Goal: Obtain resource: Download file/media

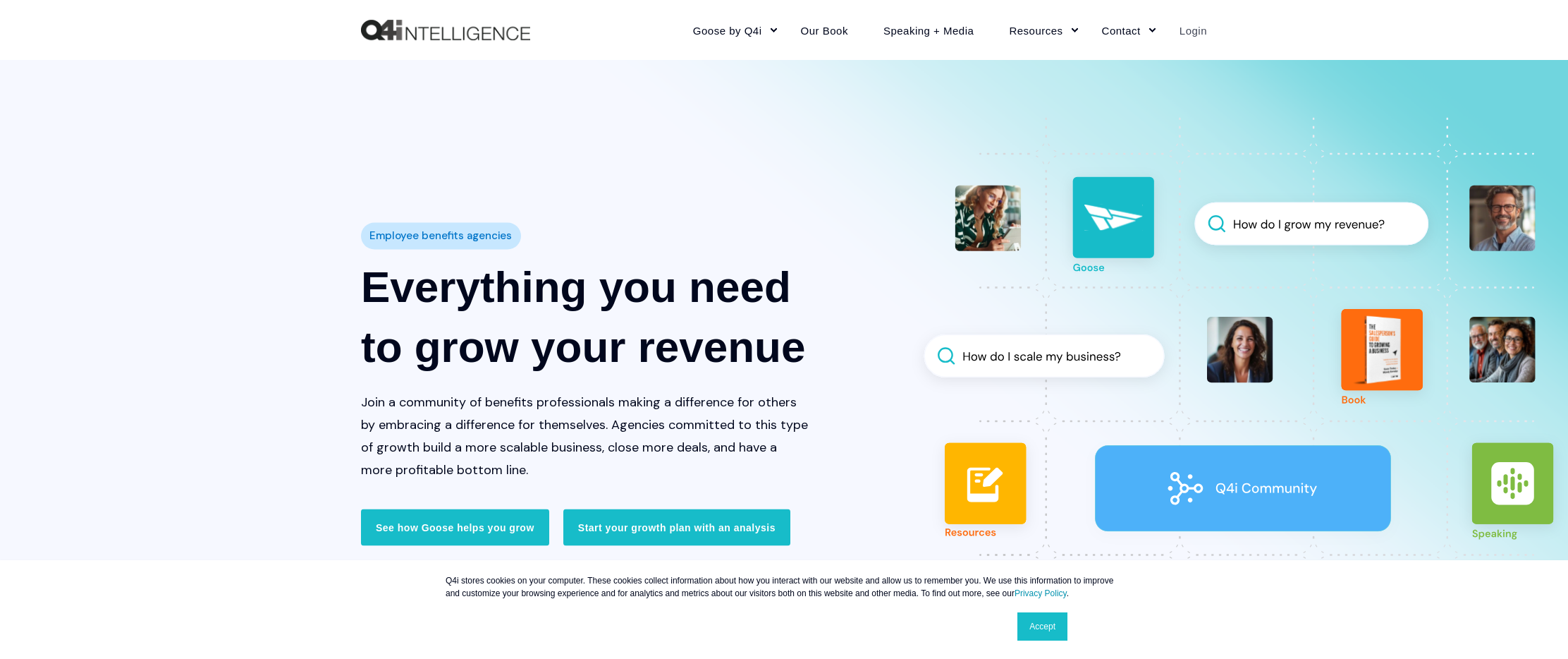
click at [1189, 36] on link "Login" at bounding box center [1184, 30] width 45 height 62
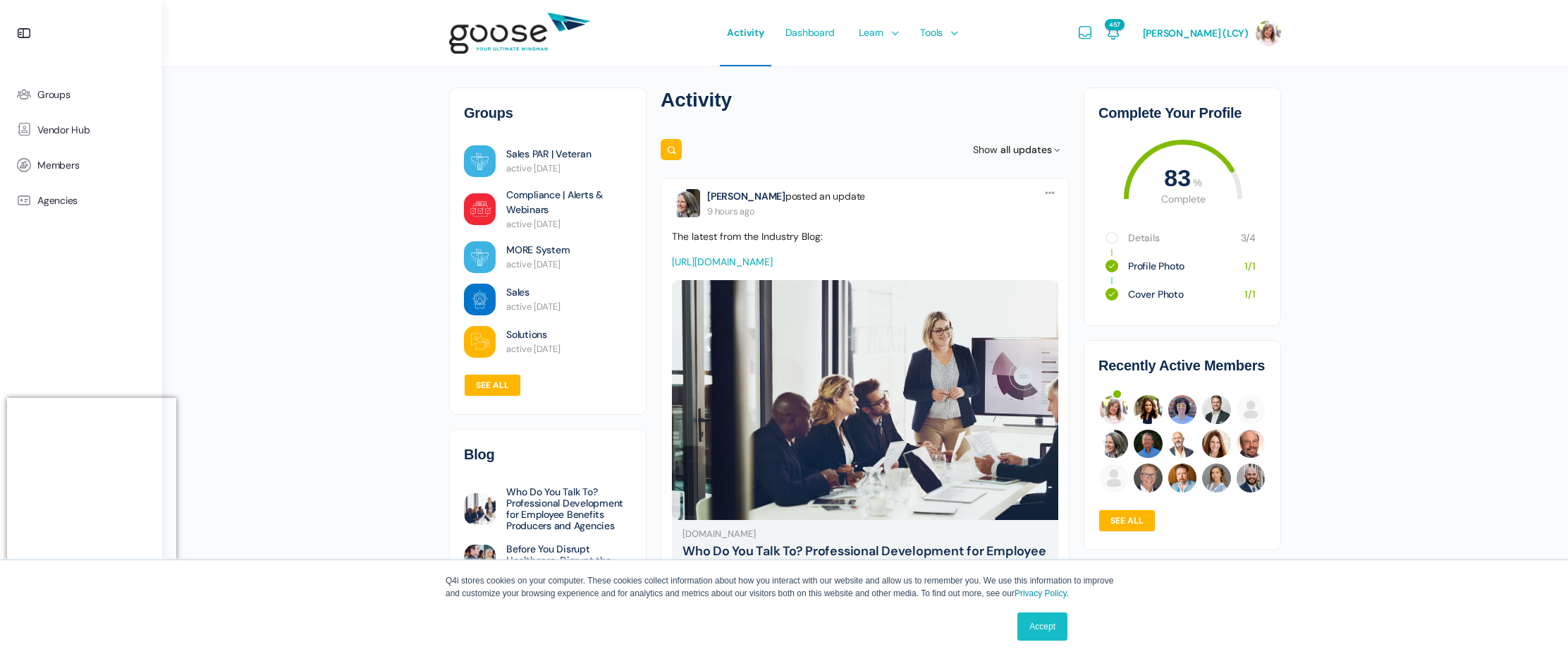
drag, startPoint x: 544, startPoint y: 162, endPoint x: 528, endPoint y: 163, distance: 16.0
click at [544, 163] on span "active 4 days ago" at bounding box center [533, 168] width 54 height 12
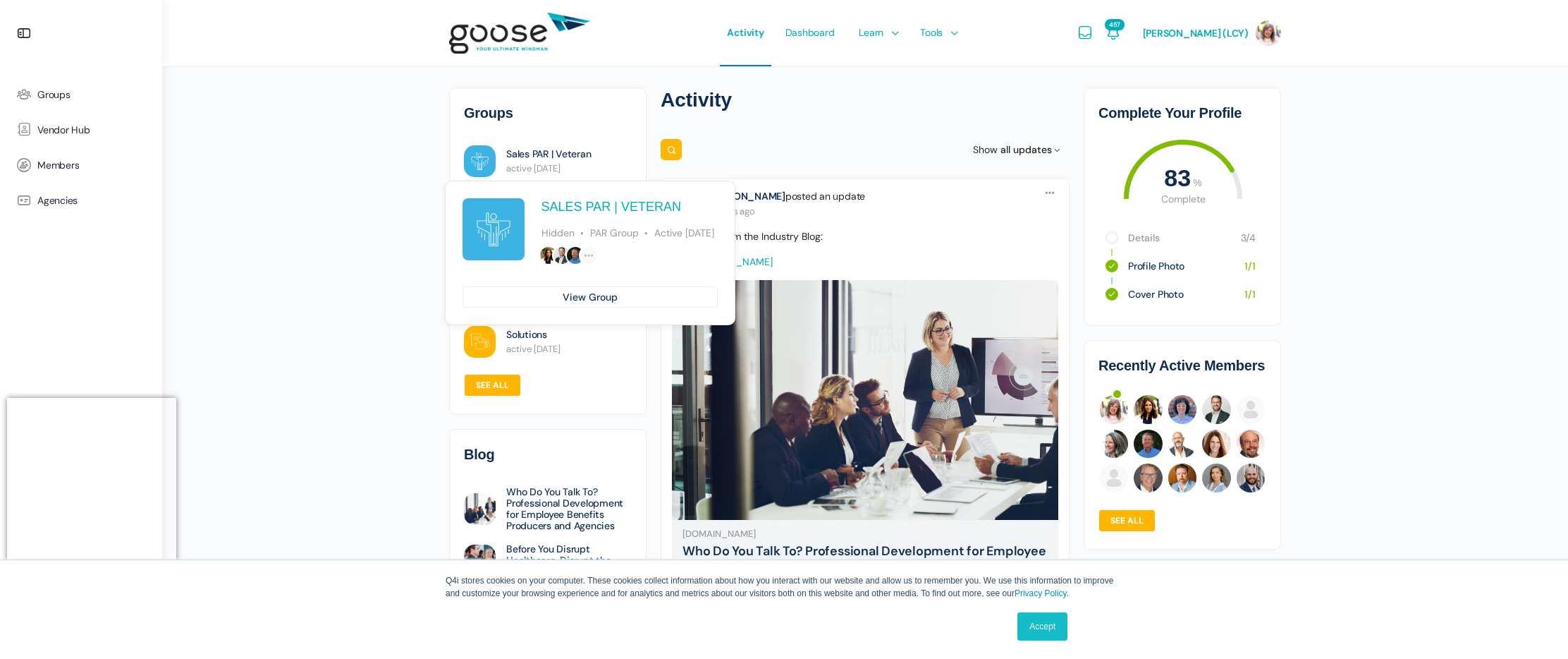
click at [480, 163] on img at bounding box center [480, 161] width 32 height 32
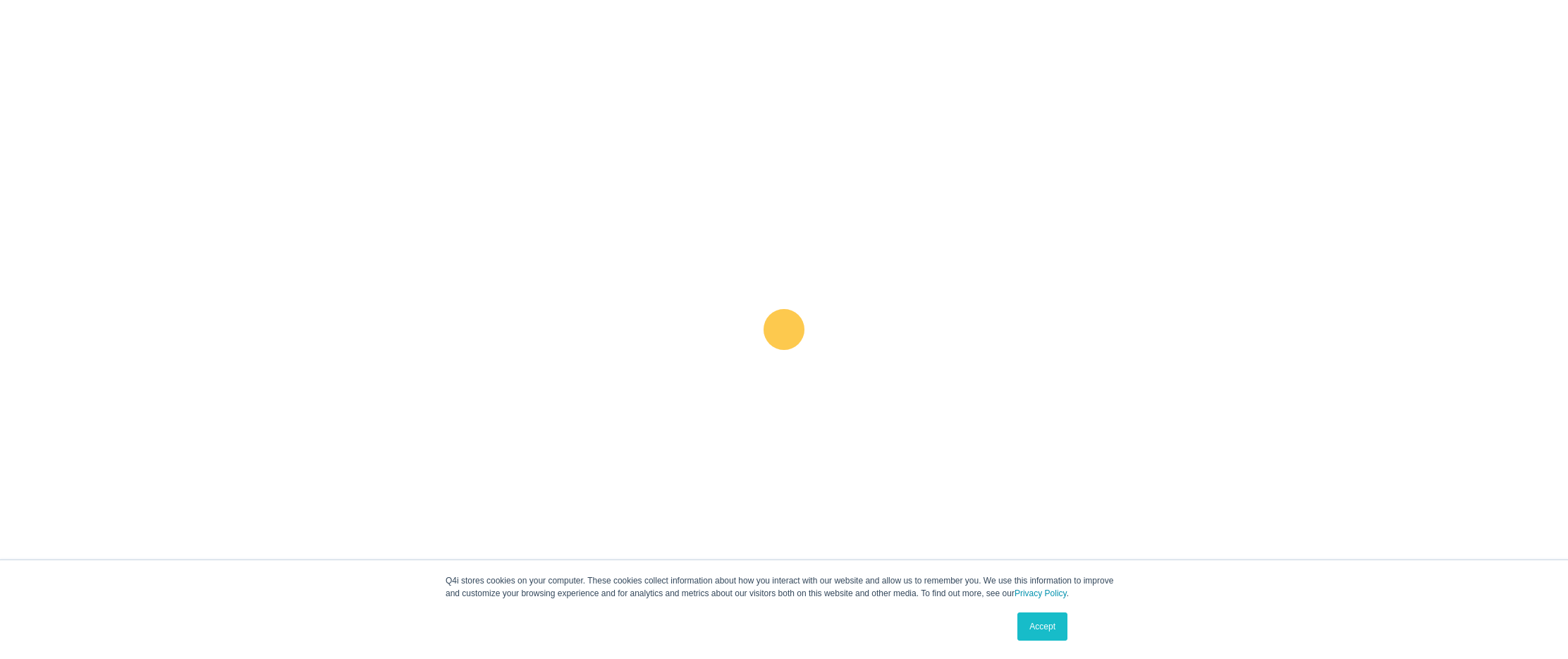
click at [1043, 632] on link "Accept" at bounding box center [1042, 627] width 50 height 28
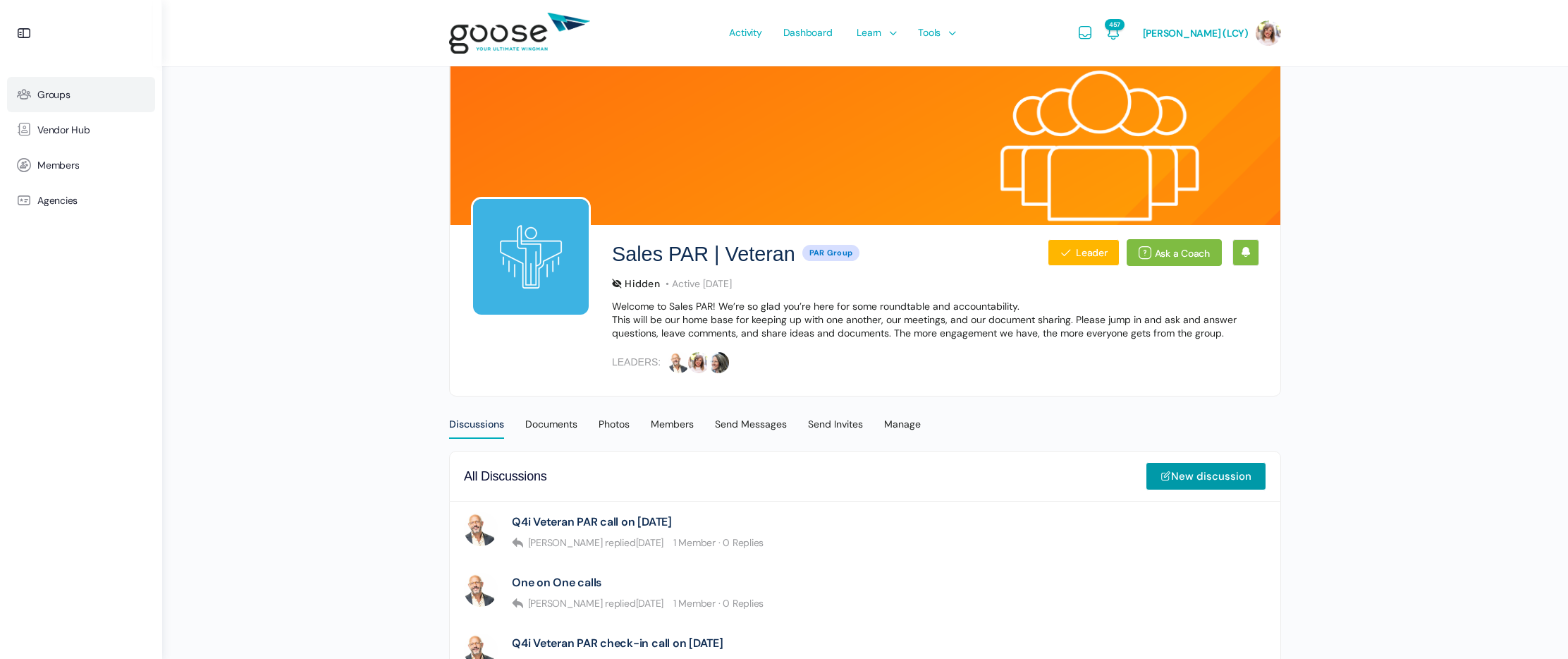
click at [42, 87] on link "Groups" at bounding box center [81, 94] width 148 height 36
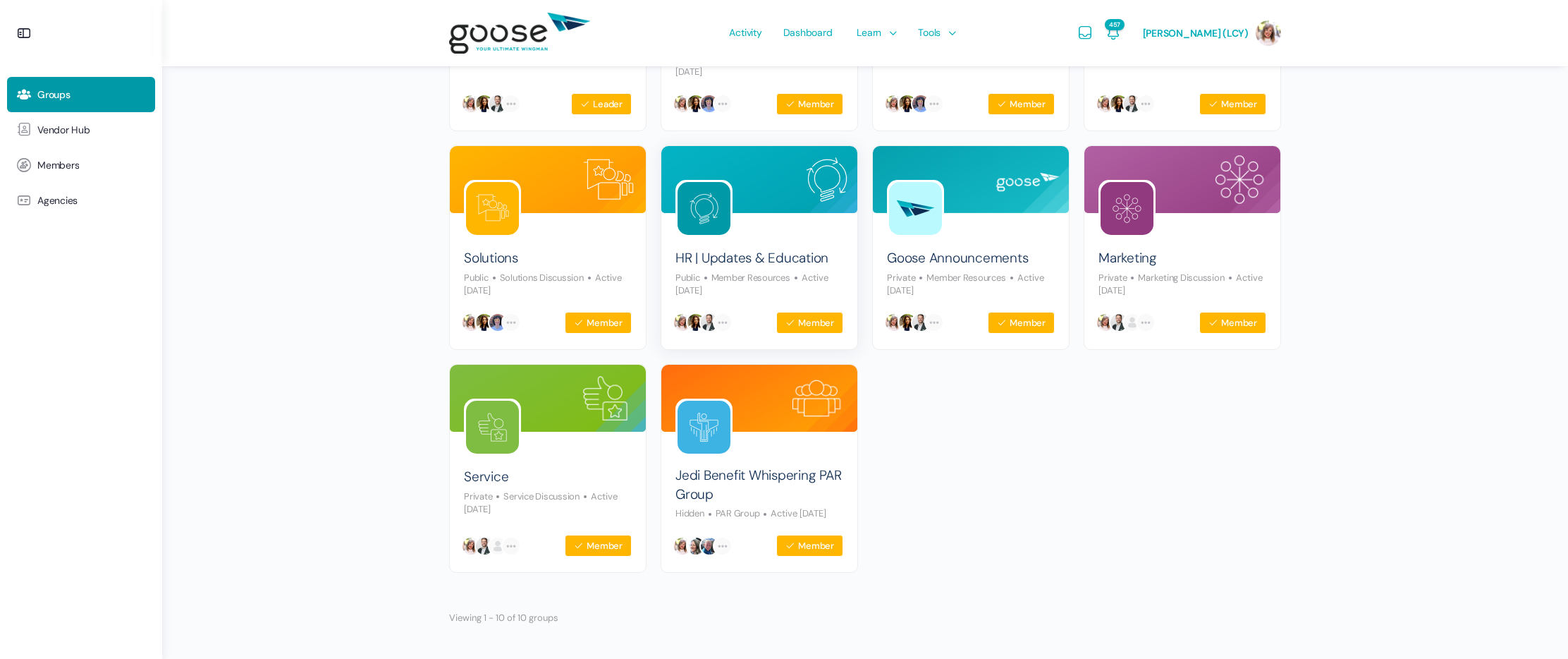
scroll to position [326, 0]
click at [755, 406] on img at bounding box center [759, 398] width 196 height 67
click at [705, 417] on img at bounding box center [704, 427] width 53 height 53
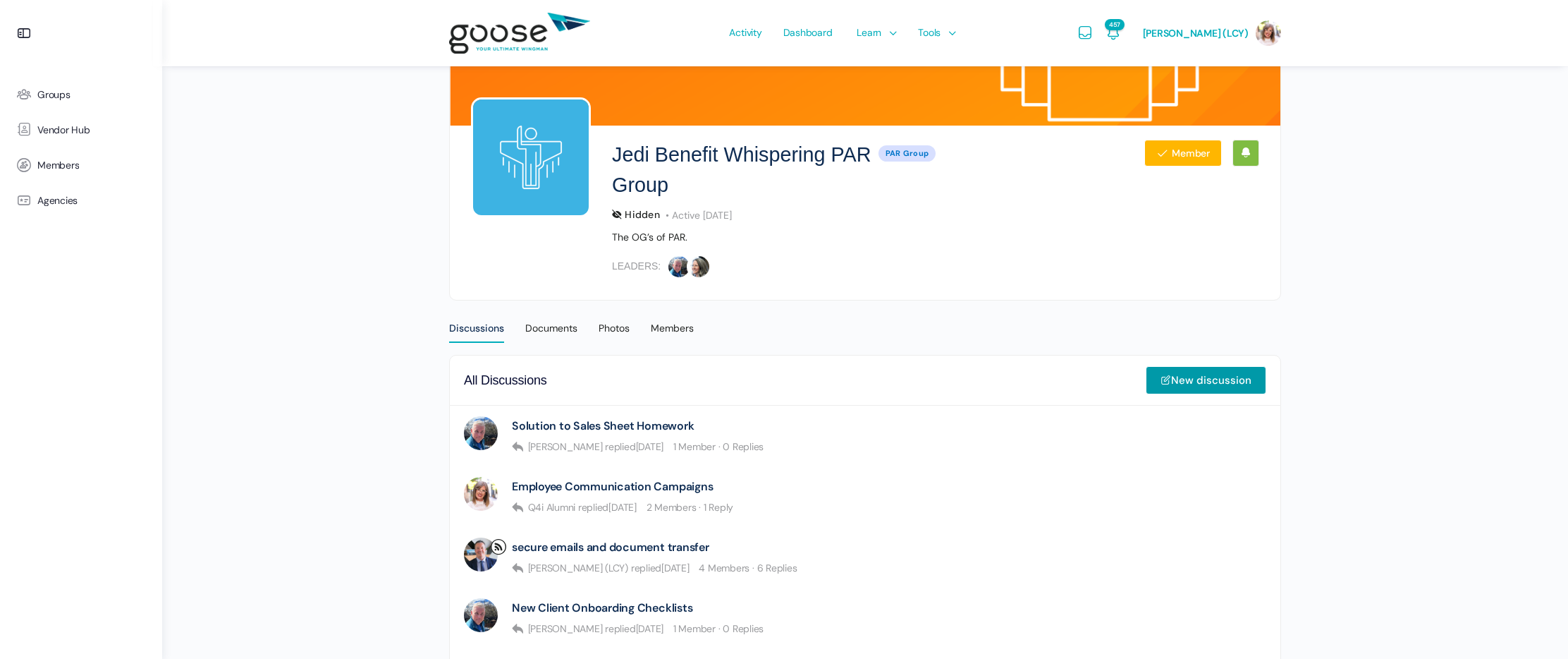
scroll to position [108, 0]
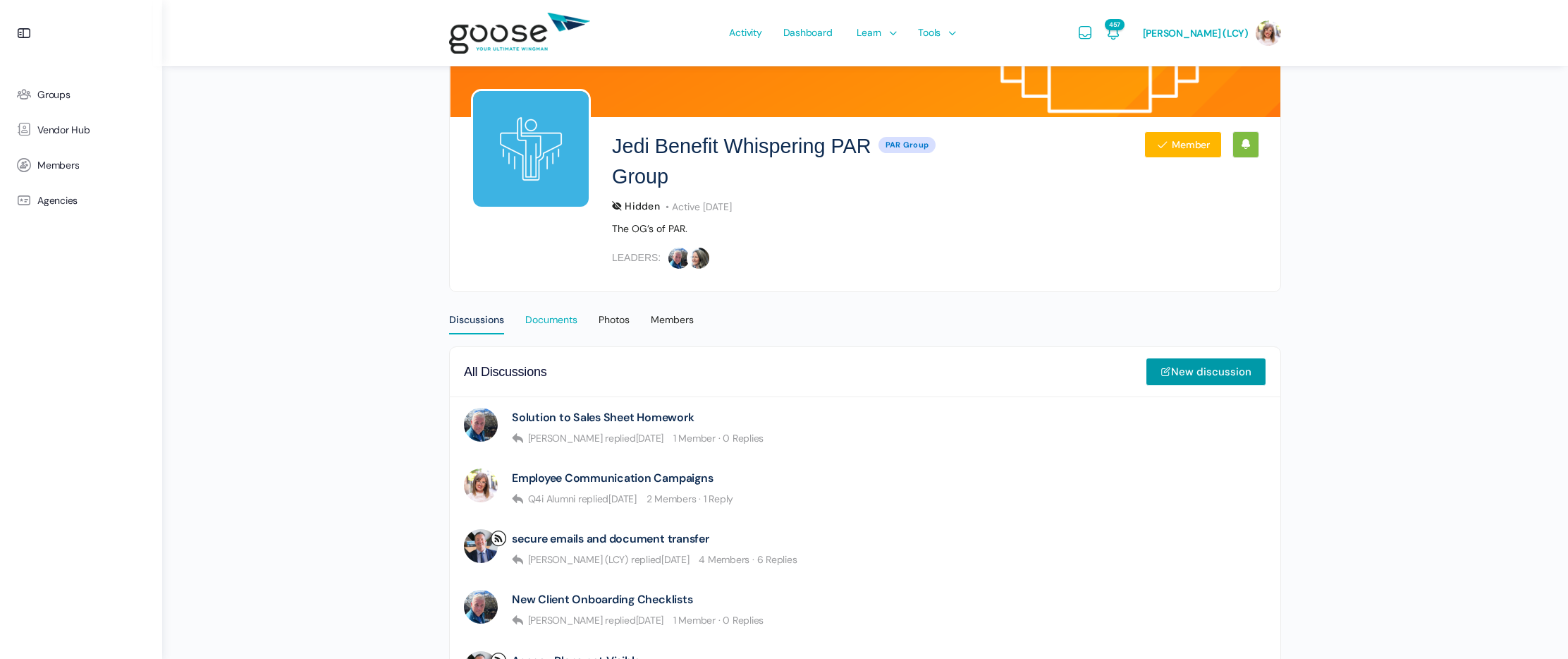
click at [548, 313] on div "Documents" at bounding box center [552, 324] width 52 height 21
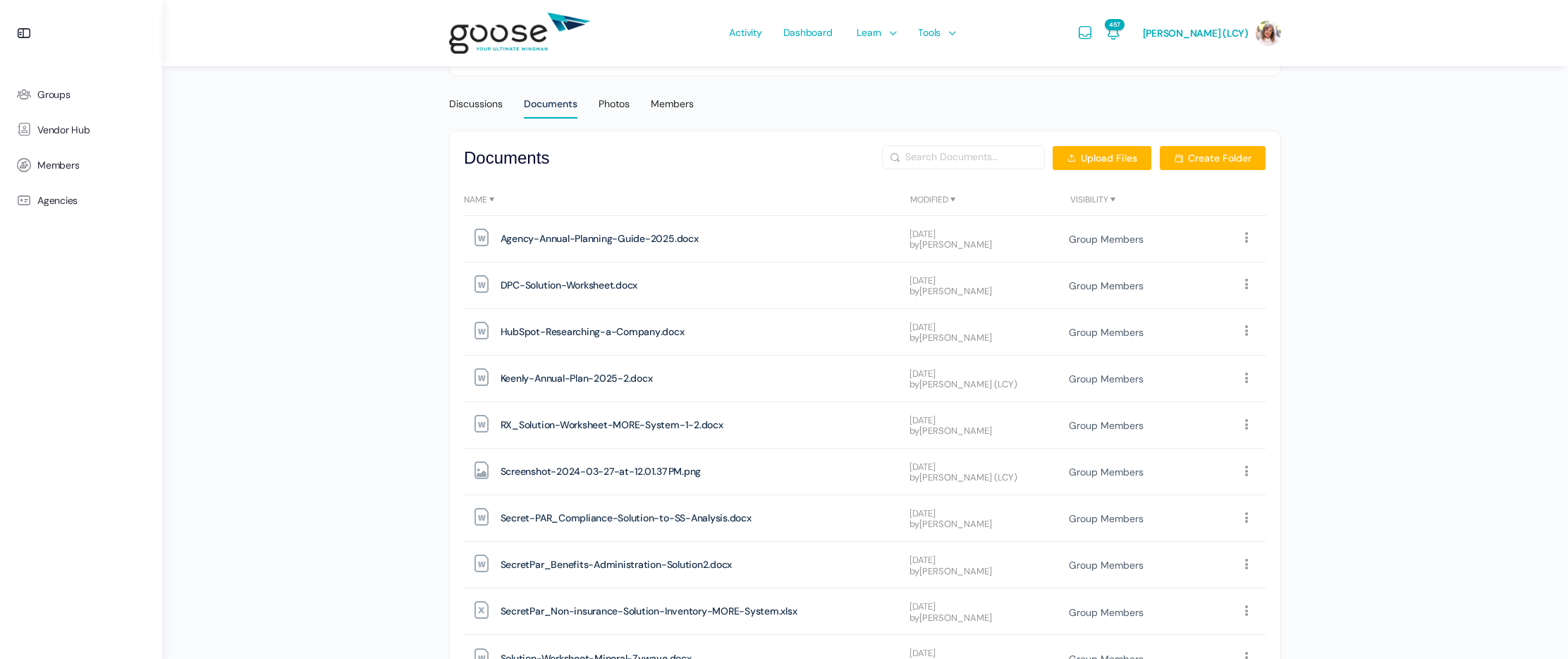
scroll to position [325, 0]
click at [542, 281] on span "DPC-Solution-Worksheet" at bounding box center [557, 284] width 114 height 19
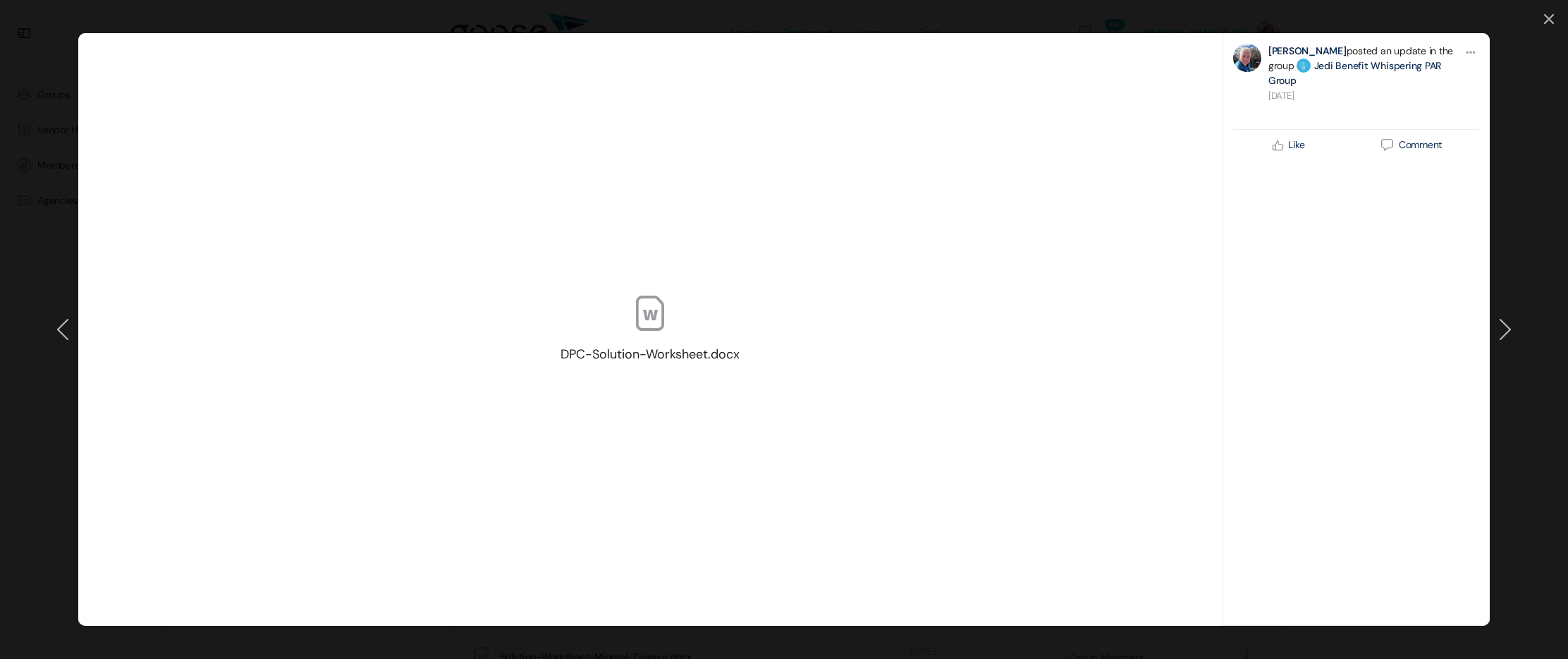
click at [654, 320] on icon at bounding box center [650, 313] width 43 height 43
drag, startPoint x: 654, startPoint y: 320, endPoint x: 745, endPoint y: 278, distance: 100.2
click at [654, 320] on icon at bounding box center [650, 313] width 43 height 43
click at [1547, 17] on icon at bounding box center [1549, 19] width 10 height 10
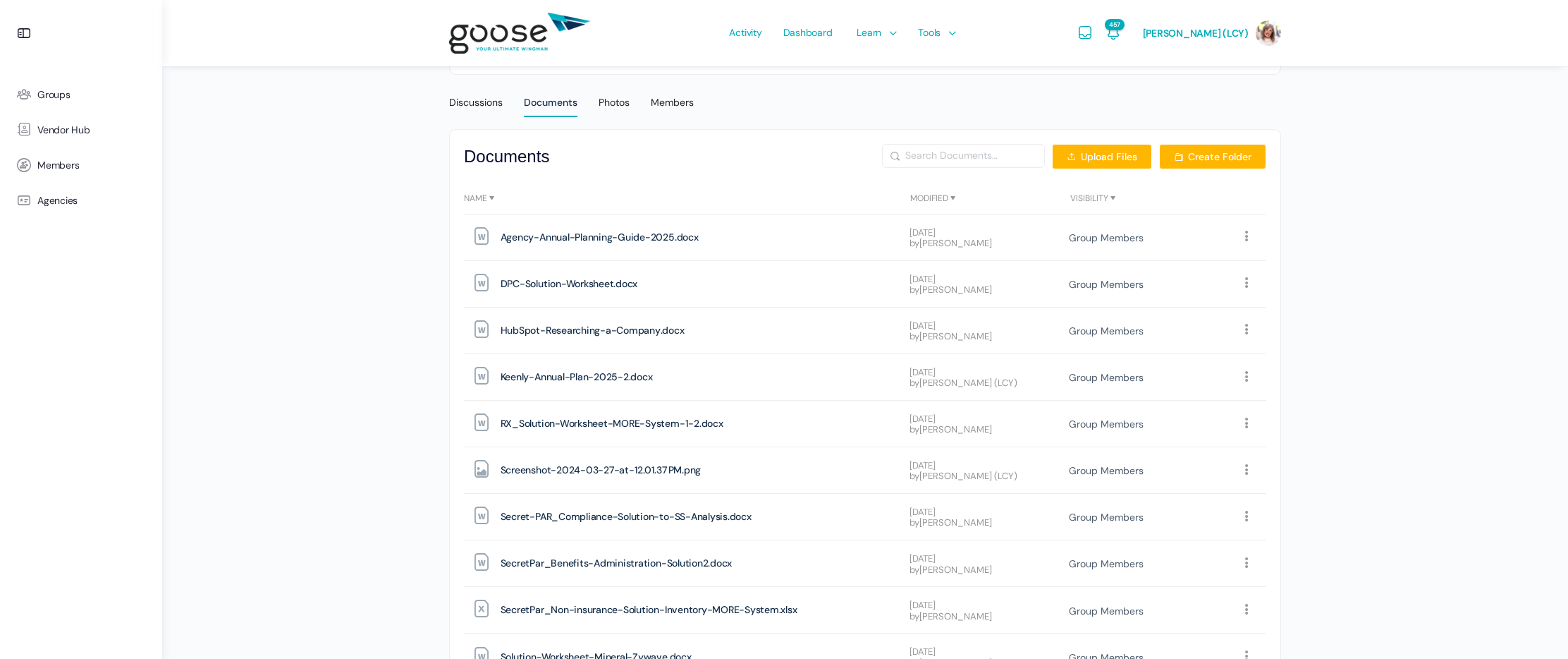
click at [1245, 283] on icon at bounding box center [1247, 283] width 13 height 13
click at [1200, 313] on link "Download" at bounding box center [1194, 312] width 133 height 28
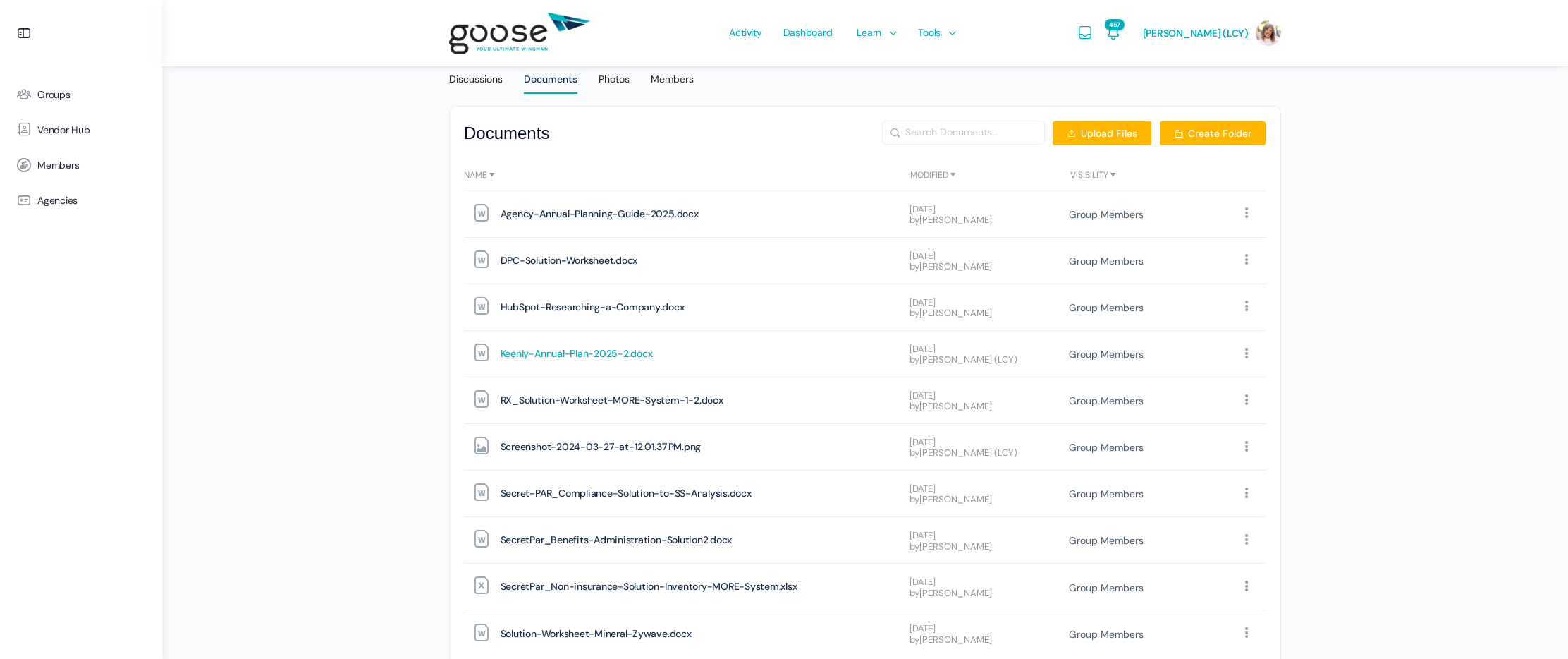
scroll to position [351, 0]
click at [1253, 399] on icon at bounding box center [1247, 397] width 13 height 13
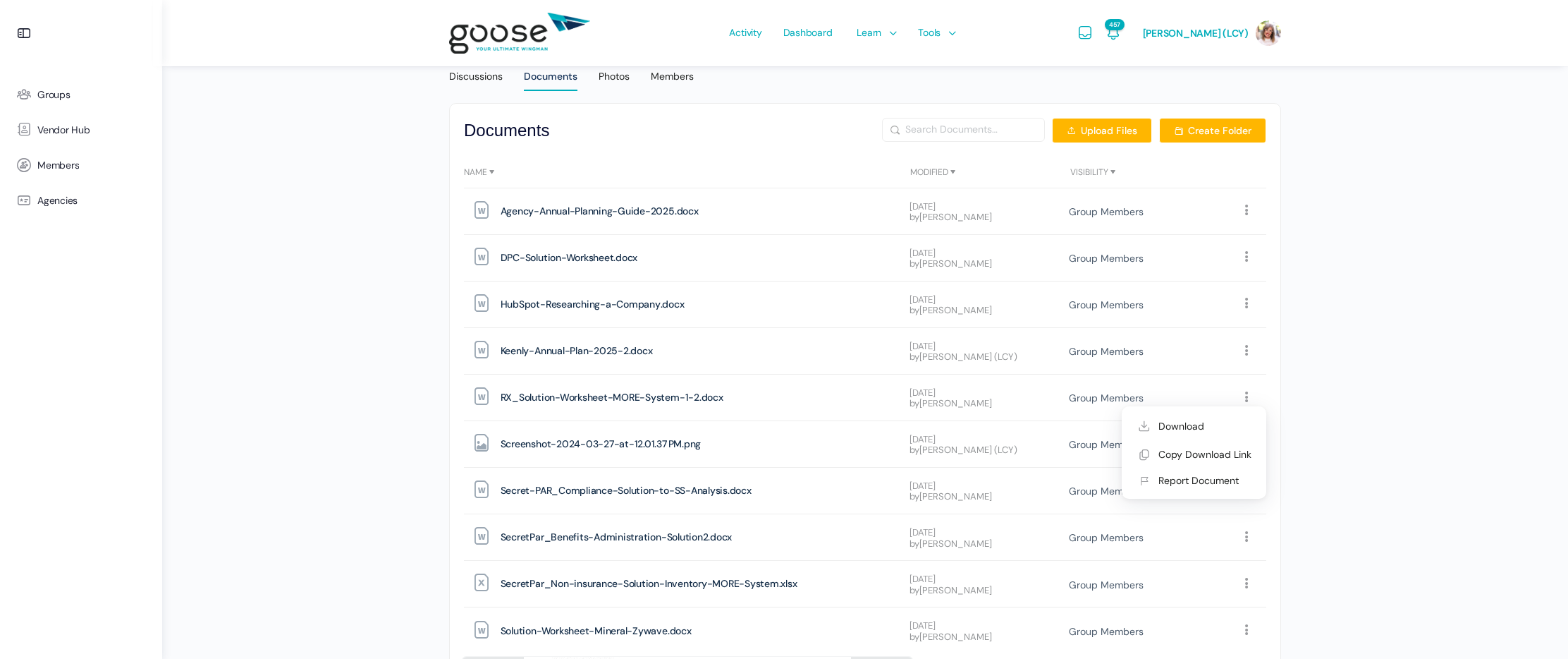
click at [1211, 429] on link "Download" at bounding box center [1194, 426] width 133 height 28
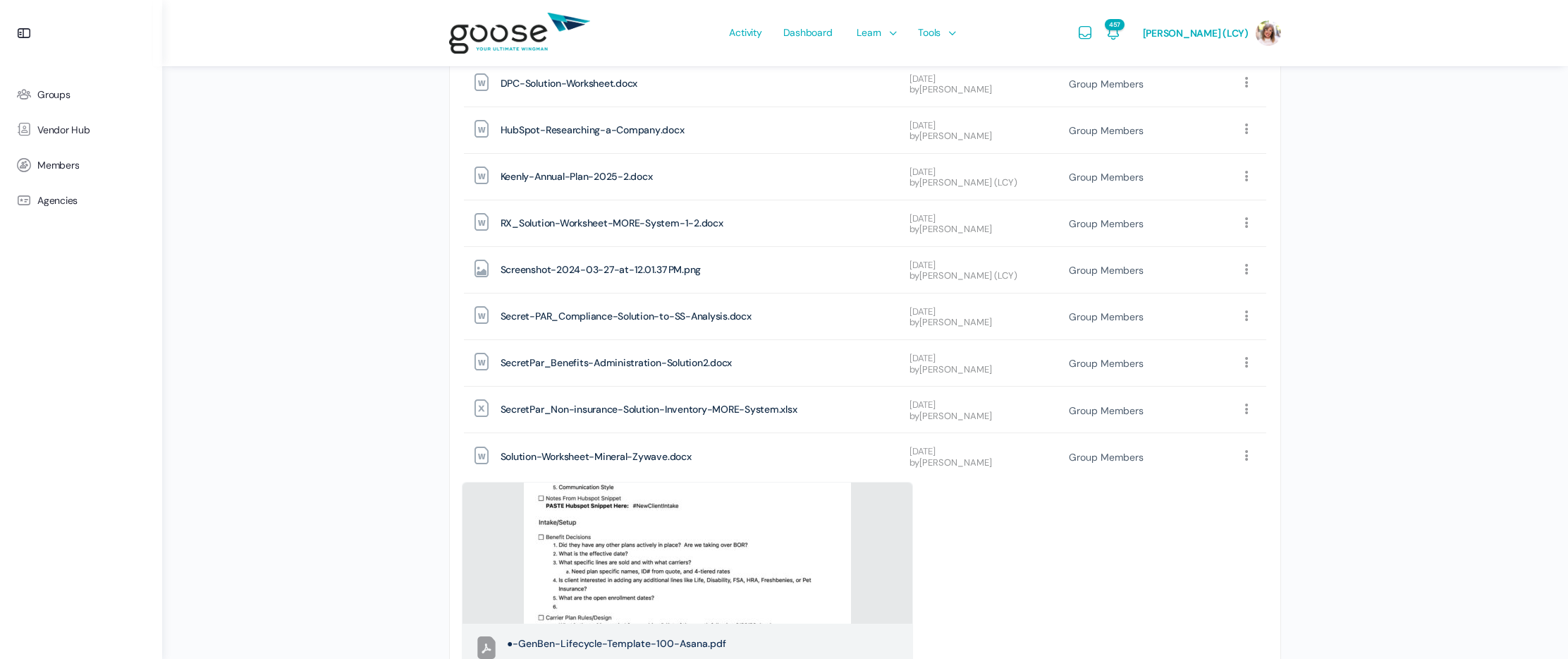
scroll to position [527, 0]
click at [657, 405] on span "SecretPar_Non-insurance-Solution-Inventory-MORE-System" at bounding box center [639, 408] width 279 height 19
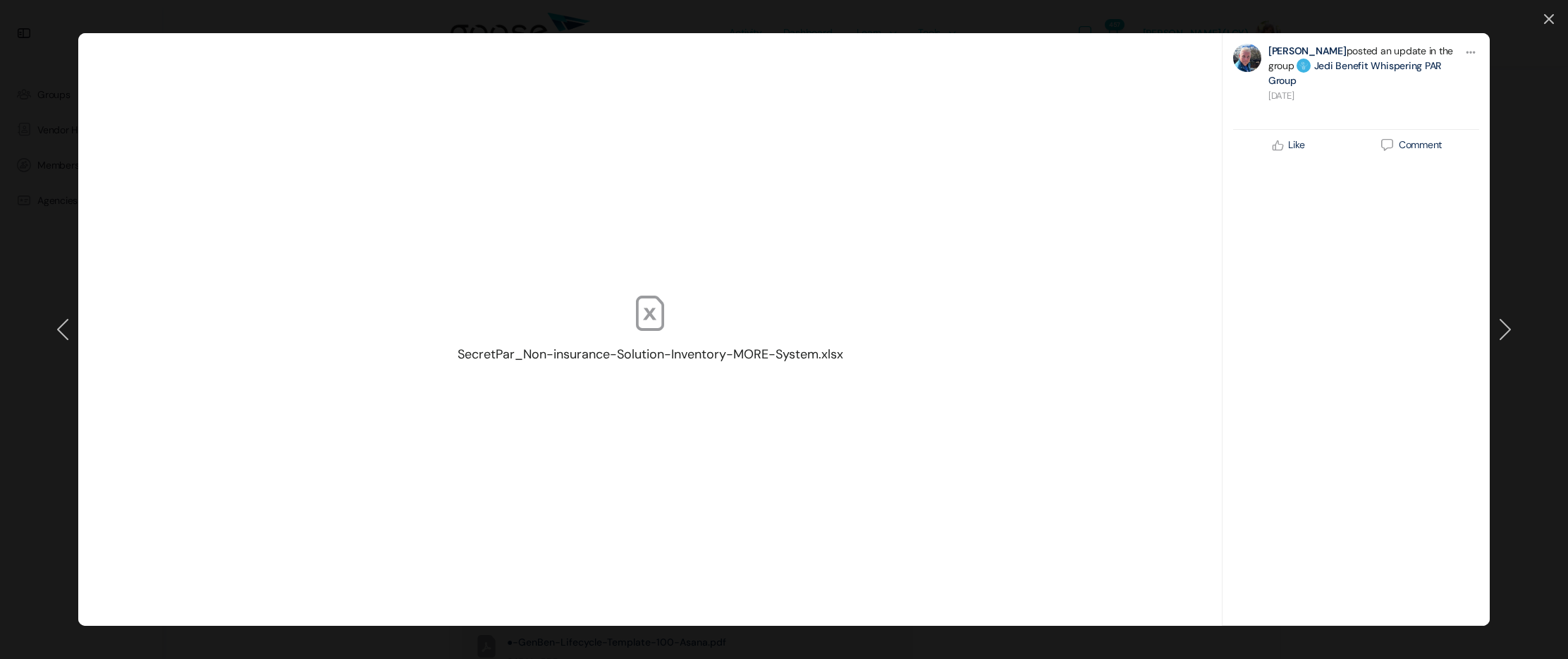
click at [1542, 23] on div "SecretPar_Non-insurance-Solution-Inventory-MORE-System.xlsx Public All Members …" at bounding box center [784, 329] width 1568 height 659
click at [1544, 18] on link at bounding box center [1549, 20] width 10 height 12
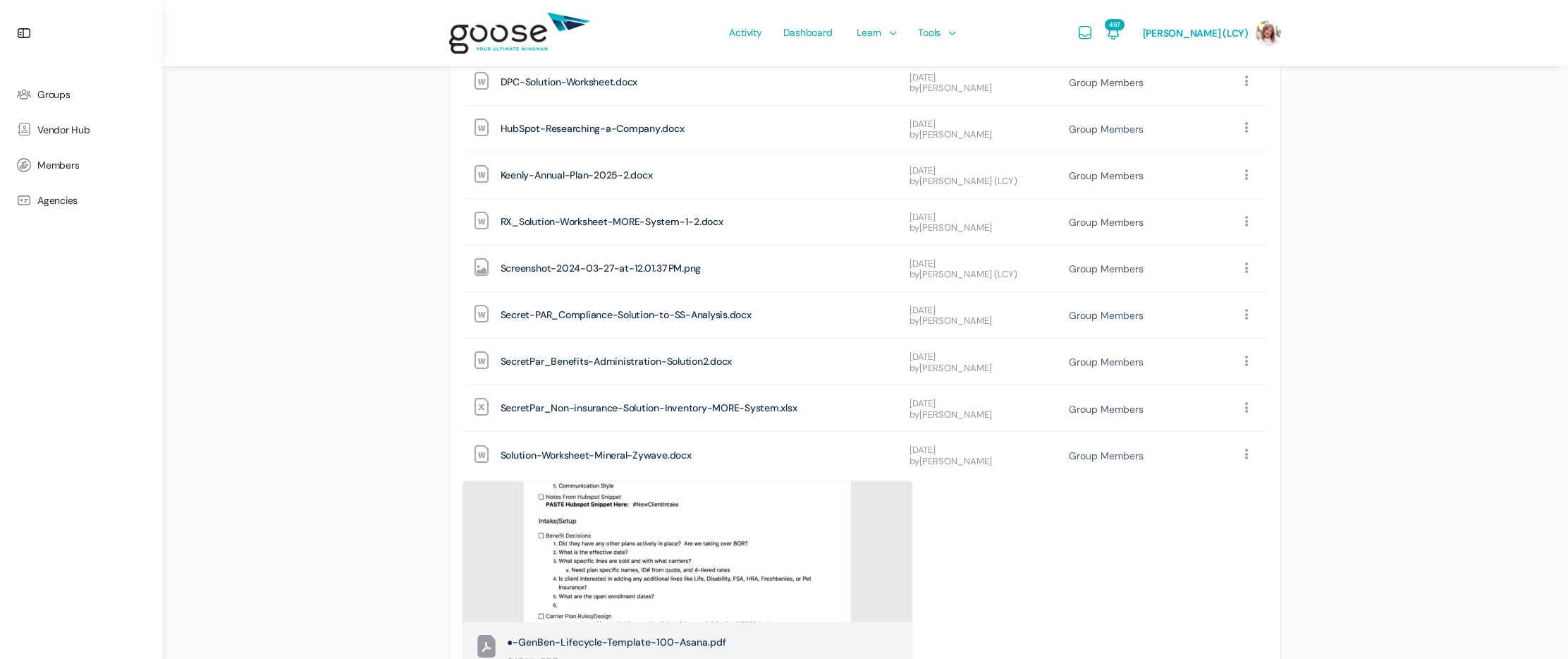
click at [1250, 406] on icon at bounding box center [1247, 407] width 13 height 13
click at [1230, 438] on link "Download" at bounding box center [1194, 436] width 133 height 28
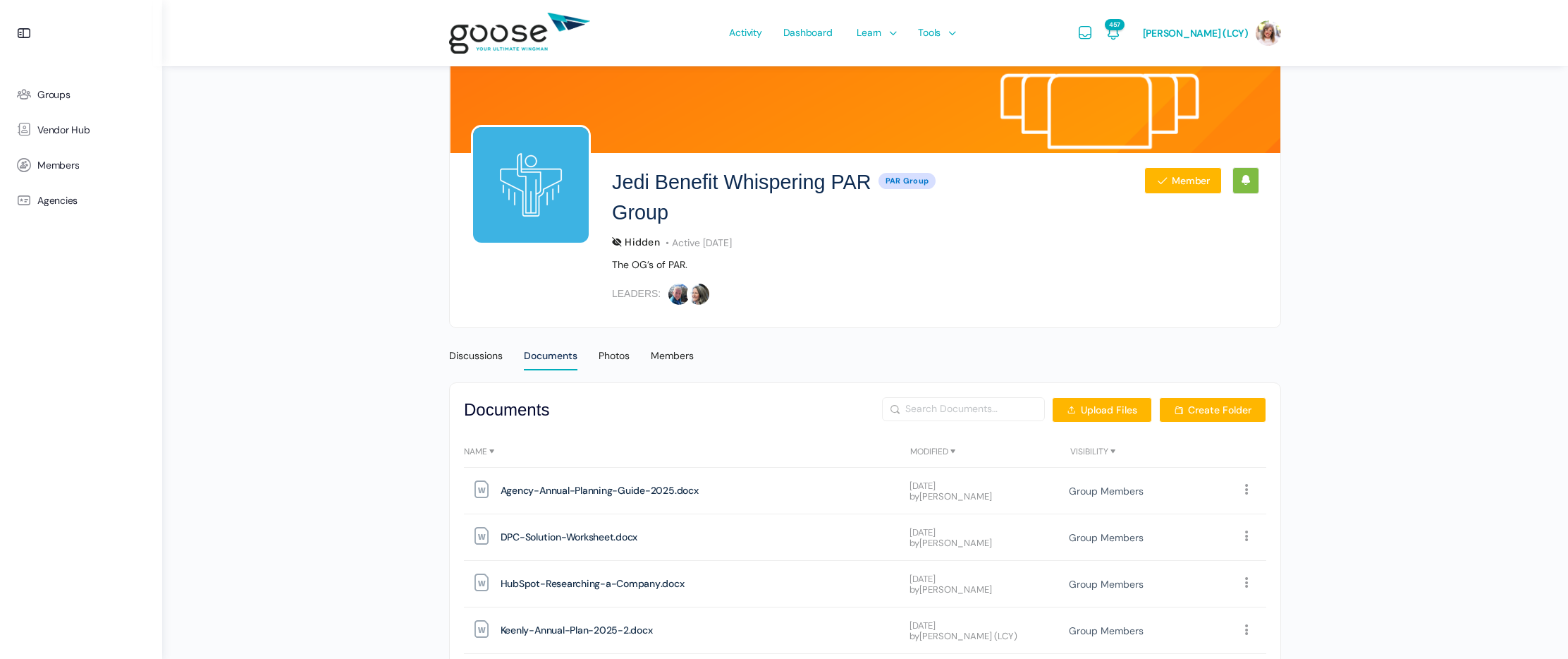
scroll to position [0, 0]
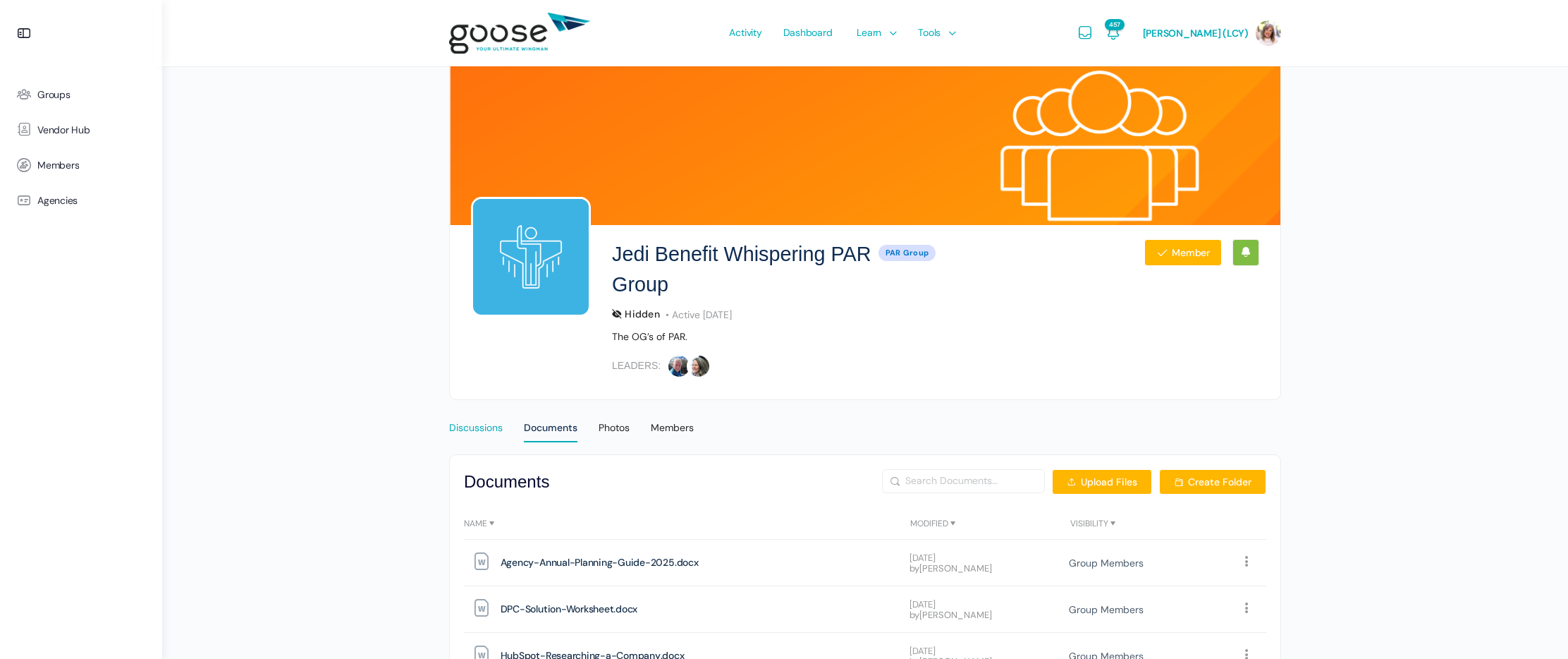
click at [473, 431] on div "Discussions" at bounding box center [476, 431] width 54 height 21
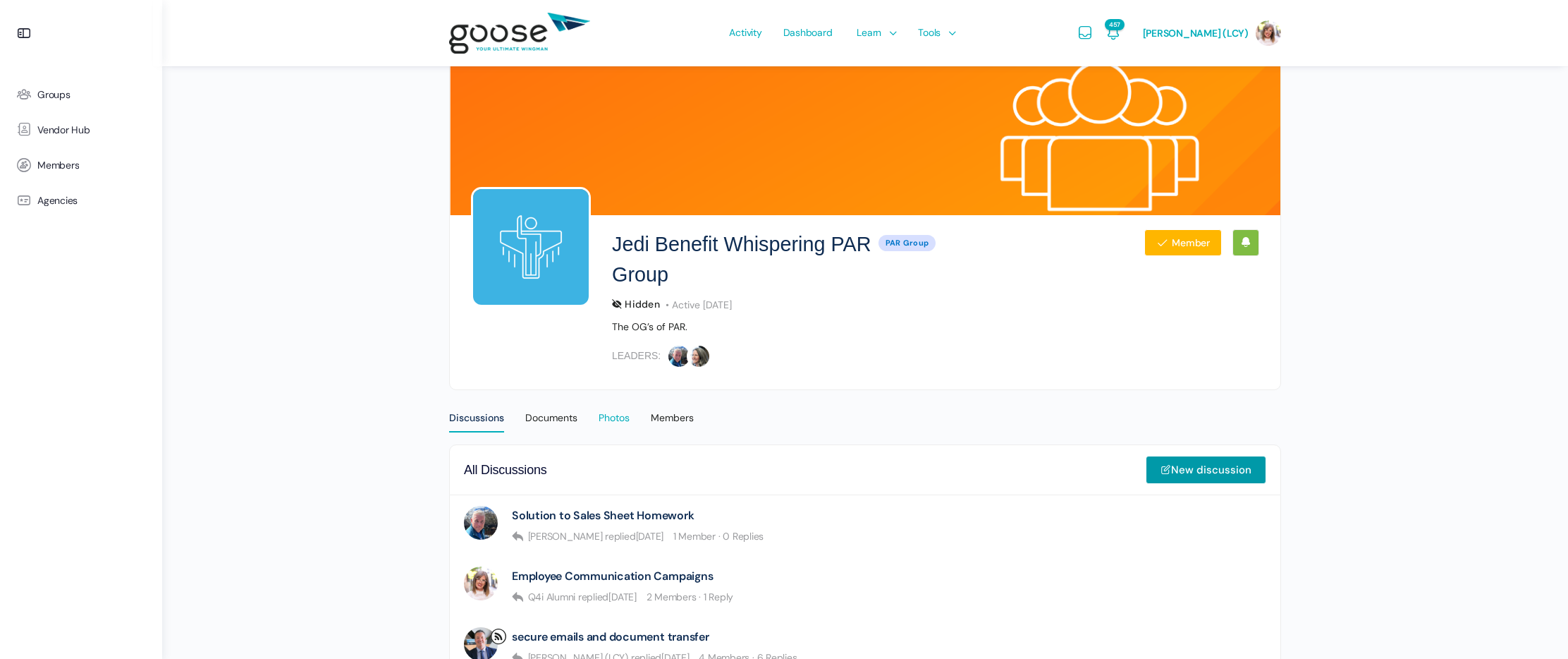
scroll to position [11, 0]
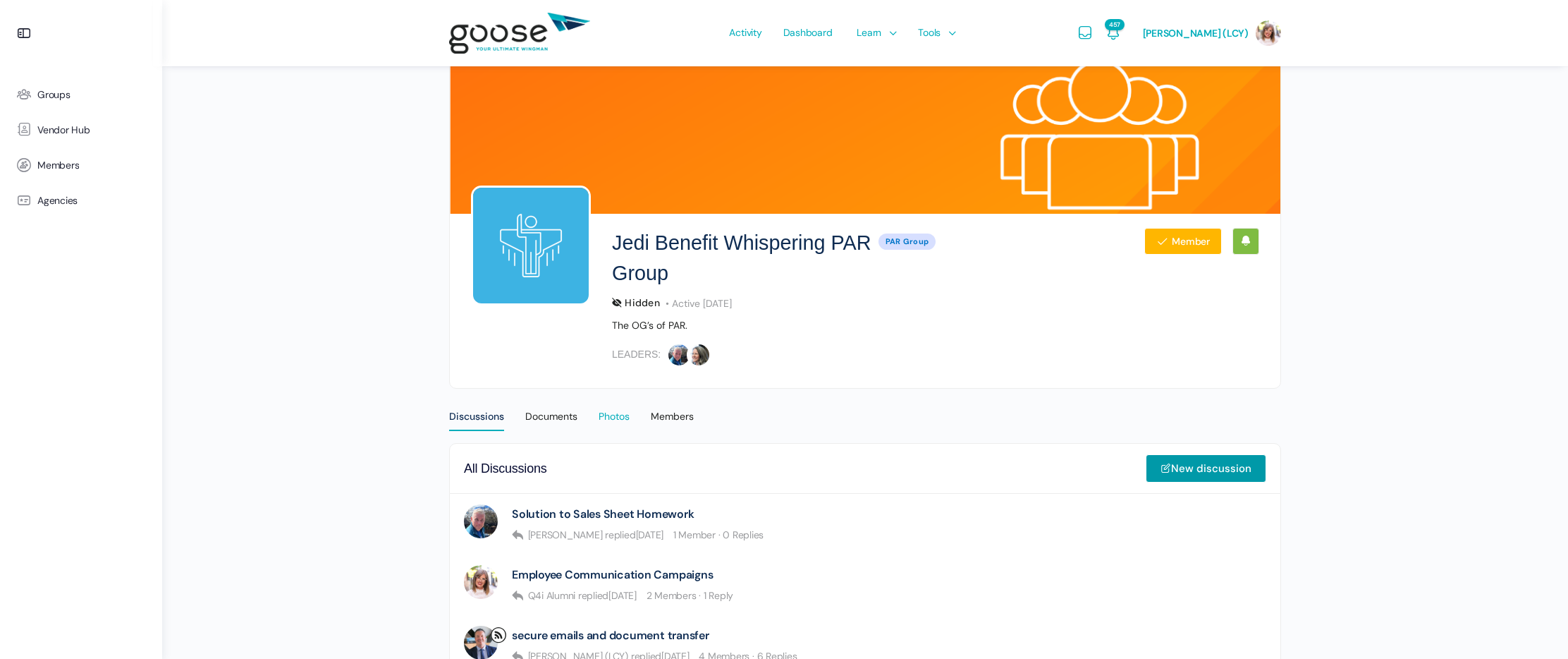
click at [617, 417] on div "Photos" at bounding box center [614, 420] width 31 height 21
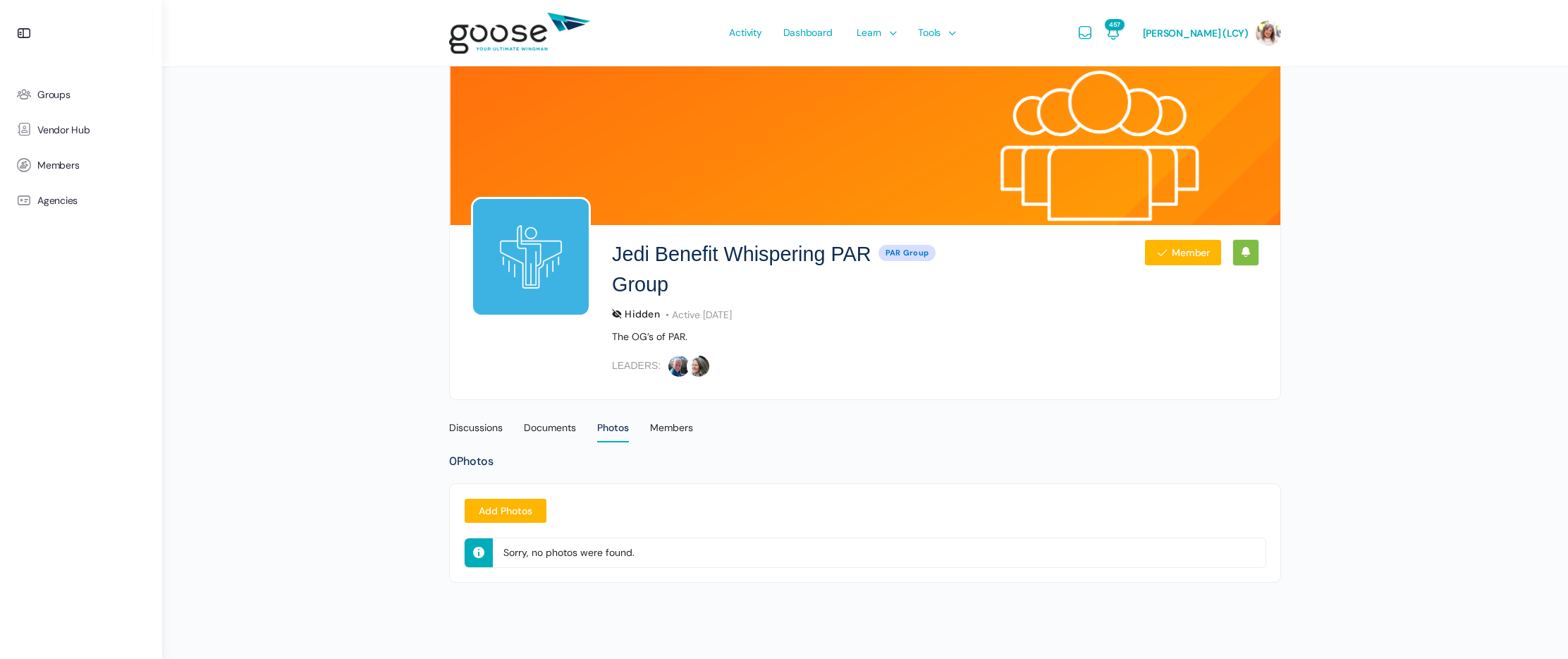
click at [1554, 432] on div "Jedi Benefit Whispering PAR Group Hidden PAR Group Member Hidden PAR Group Acti…" at bounding box center [866, 310] width 1406 height 621
